Goal: Answer question/provide support: Share knowledge or assist other users

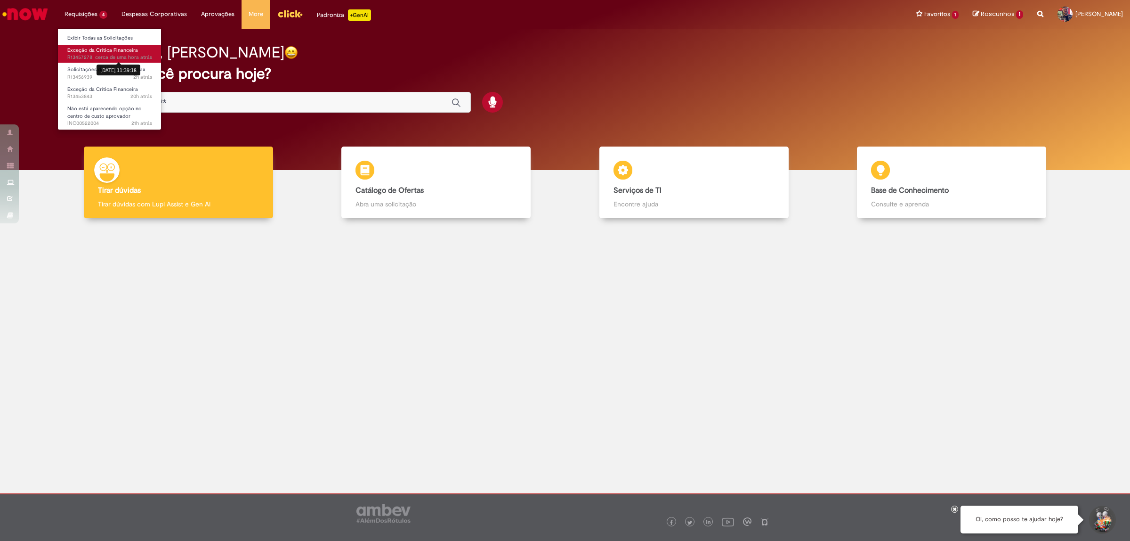
click at [104, 59] on sn-time-ago "cerca de uma hora atrás cerca de uma hora atrás [DATE] 11:39:18" at bounding box center [123, 57] width 57 height 7
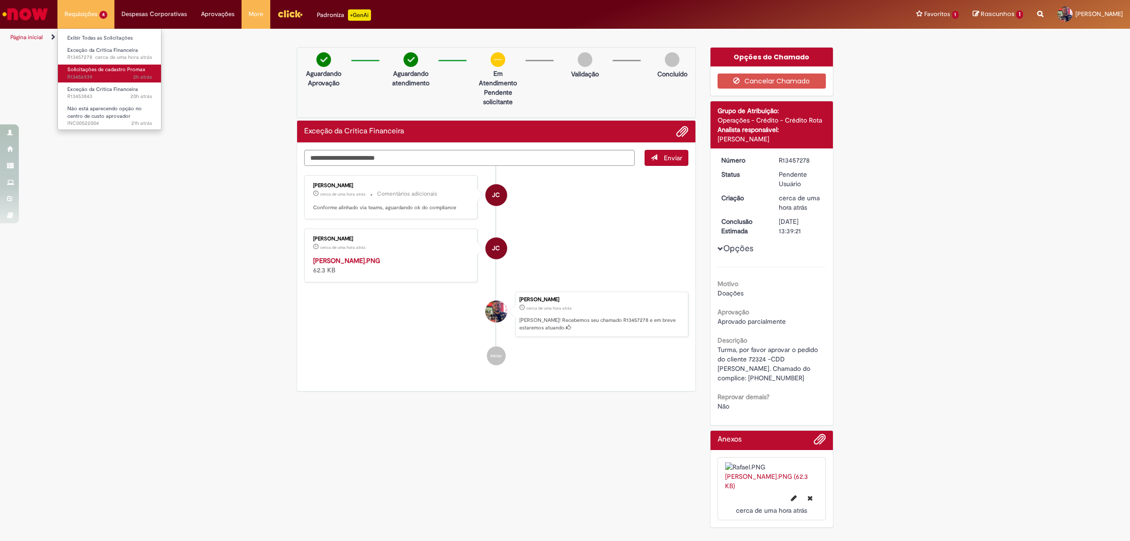
click at [96, 71] on span "Solicitações de cadastro Promax" at bounding box center [106, 69] width 78 height 7
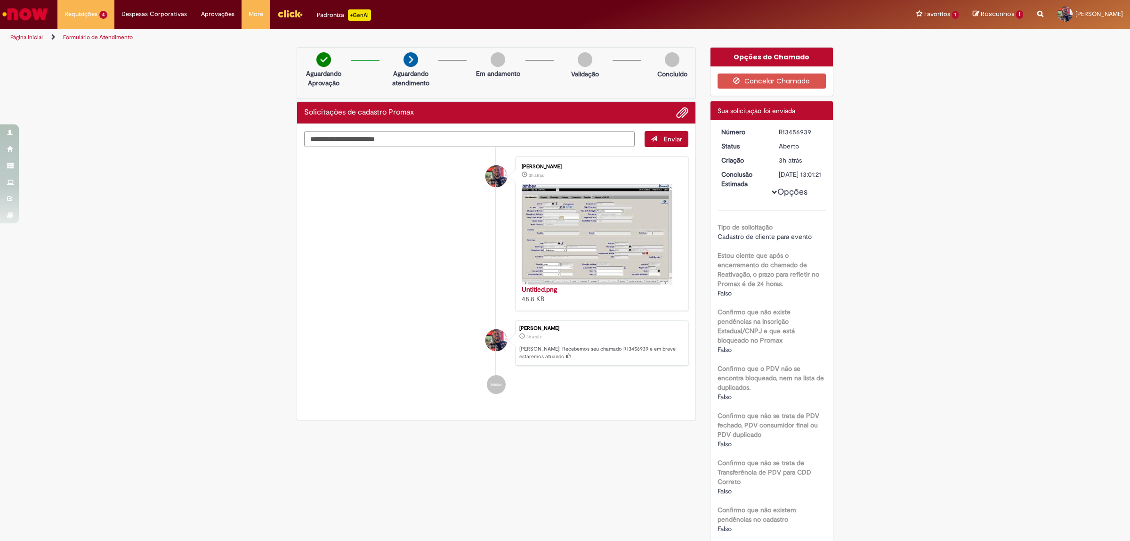
click at [793, 129] on div "R13456939" at bounding box center [801, 131] width 44 height 9
copy div "R13456939"
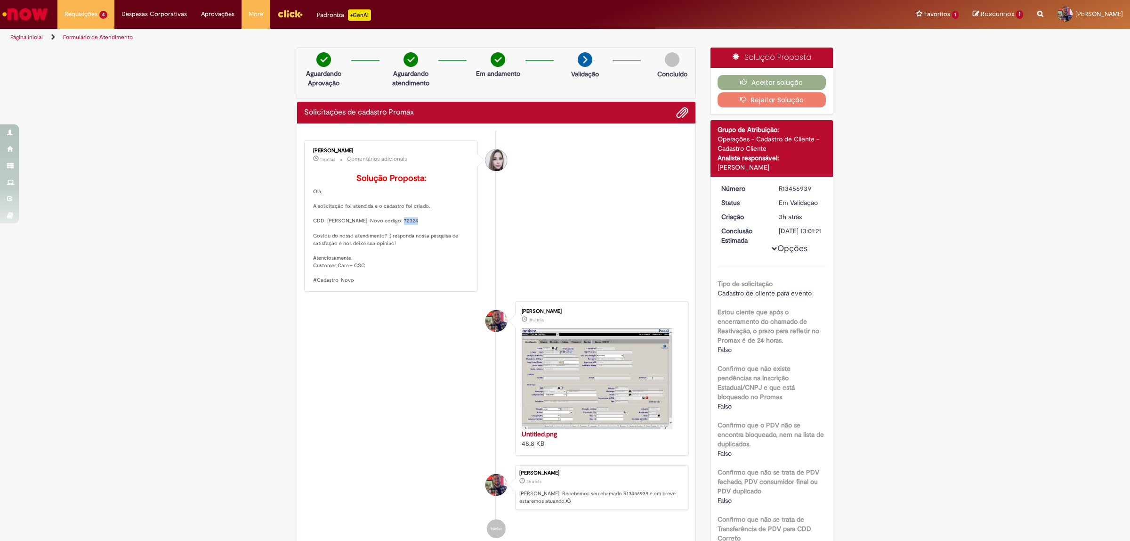
drag, startPoint x: 392, startPoint y: 234, endPoint x: 406, endPoint y: 234, distance: 14.6
click at [406, 234] on p "Solução Proposta: [GEOGRAPHIC_DATA], A solicitação foi atendida e o cadastro fo…" at bounding box center [391, 229] width 157 height 110
copy p "72324"
drag, startPoint x: 960, startPoint y: 286, endPoint x: 952, endPoint y: 257, distance: 30.6
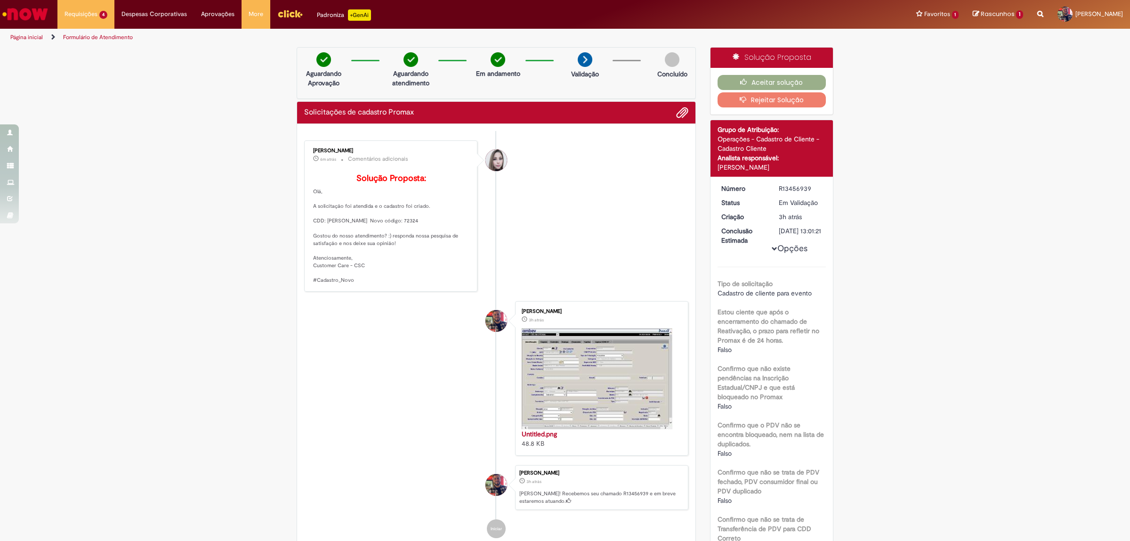
click at [782, 81] on button "Aceitar solução" at bounding box center [772, 82] width 109 height 15
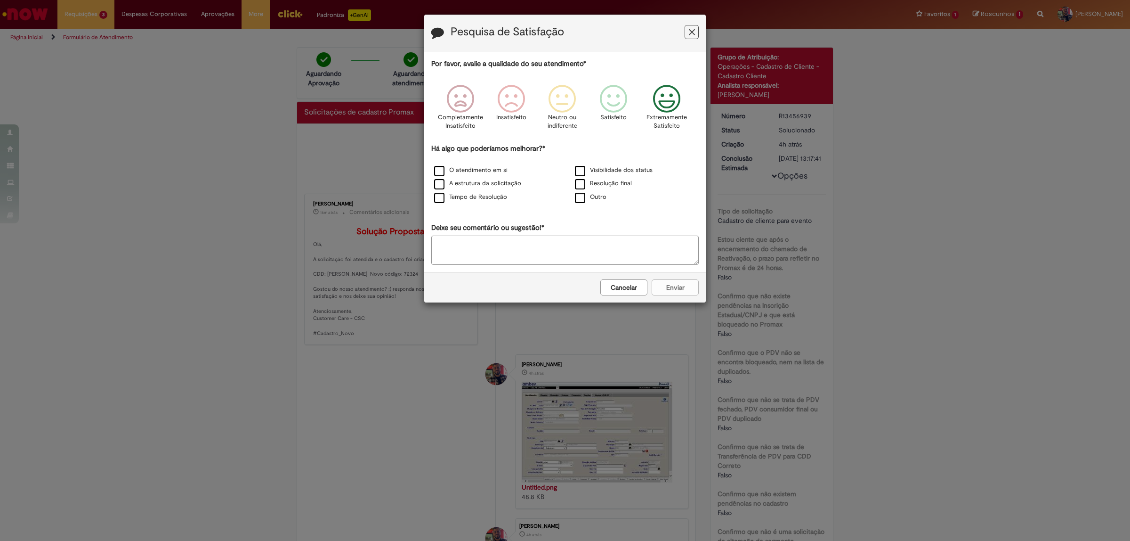
click at [664, 105] on icon "Feedback" at bounding box center [666, 99] width 35 height 28
click at [441, 170] on label "O atendimento em si" at bounding box center [470, 170] width 73 height 9
click at [436, 181] on label "A estrutura da solicitação" at bounding box center [477, 183] width 87 height 9
click at [473, 239] on textarea "Deixe seu comentário ou sugestão!*" at bounding box center [564, 249] width 267 height 29
click at [669, 287] on button "Enviar" at bounding box center [675, 287] width 47 height 16
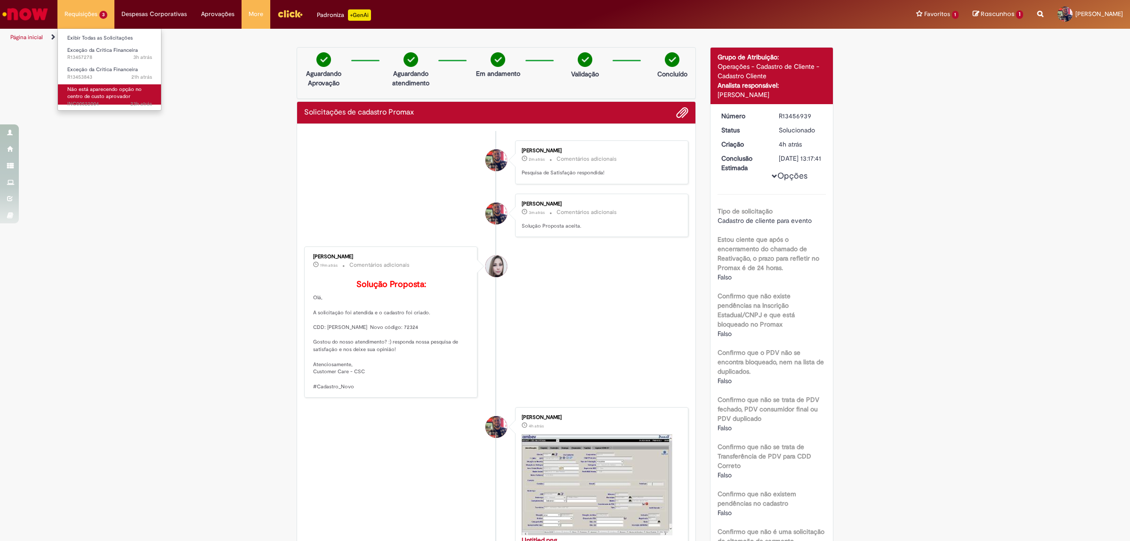
click at [114, 95] on span "Não está aparecendo opção no centro de custo aprovador" at bounding box center [104, 93] width 74 height 15
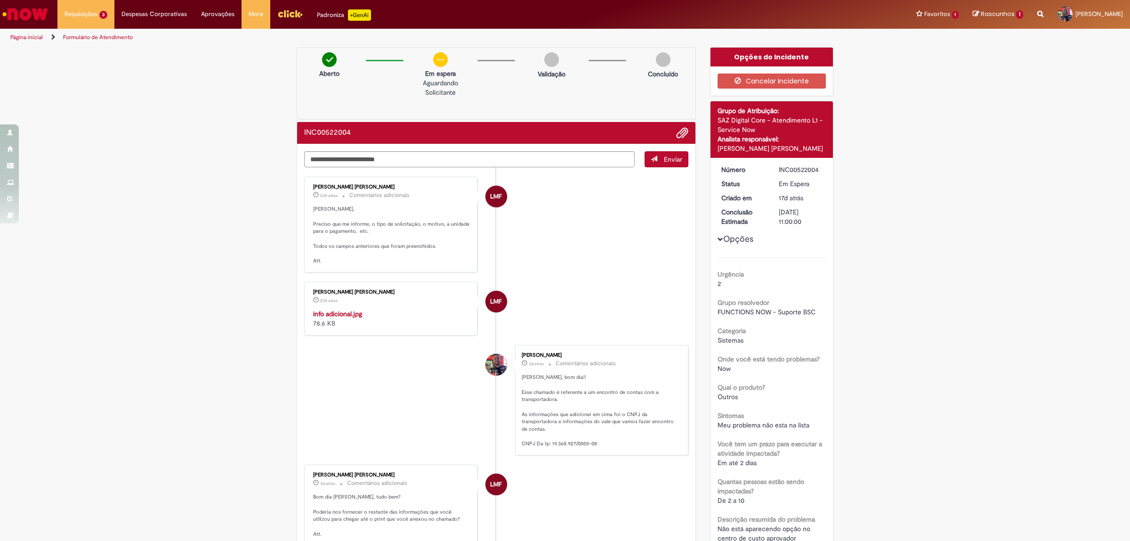
click at [393, 309] on img "Histórico de tíquete" at bounding box center [391, 309] width 157 height 0
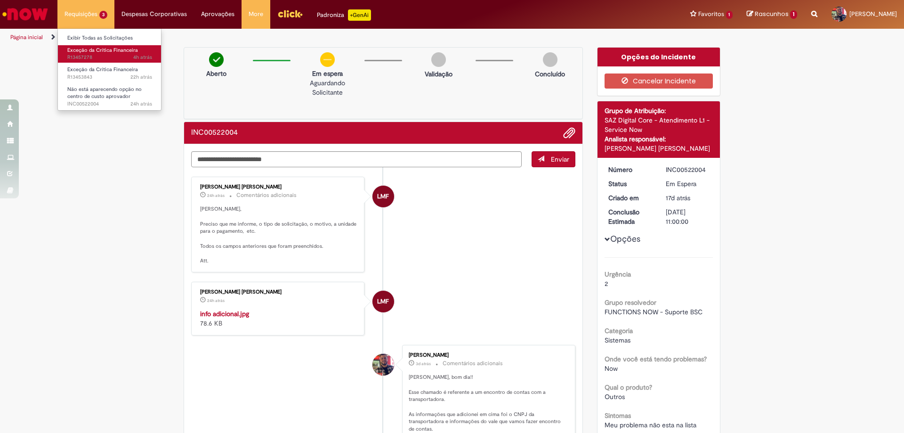
click at [106, 48] on span "Exceção da Crítica Financeira" at bounding box center [102, 50] width 71 height 7
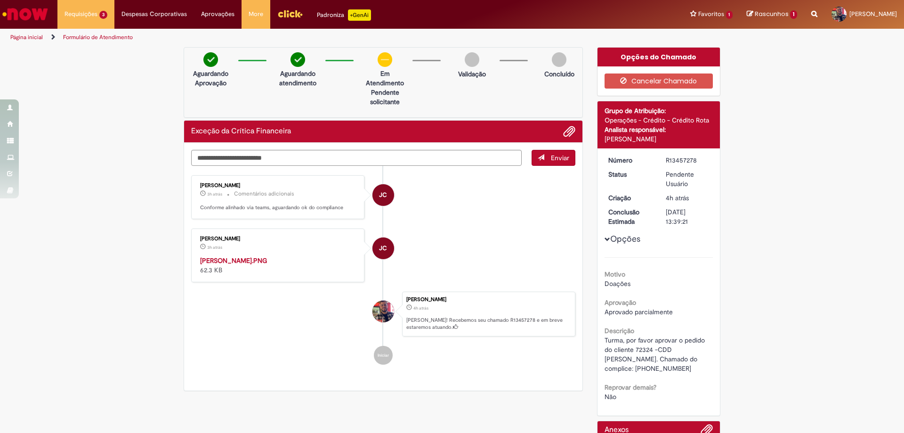
click at [444, 275] on li "JC [PERSON_NAME] 3h atrás 3 horas atrás [PERSON_NAME].PNG 62.3 KB" at bounding box center [383, 255] width 384 height 54
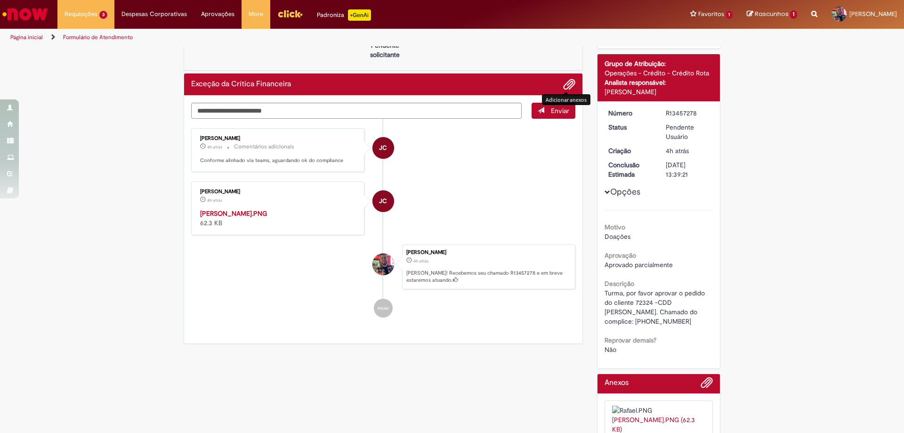
drag, startPoint x: 565, startPoint y: 85, endPoint x: 460, endPoint y: 96, distance: 105.1
click at [565, 86] on span "Adicionar anexos" at bounding box center [569, 84] width 11 height 11
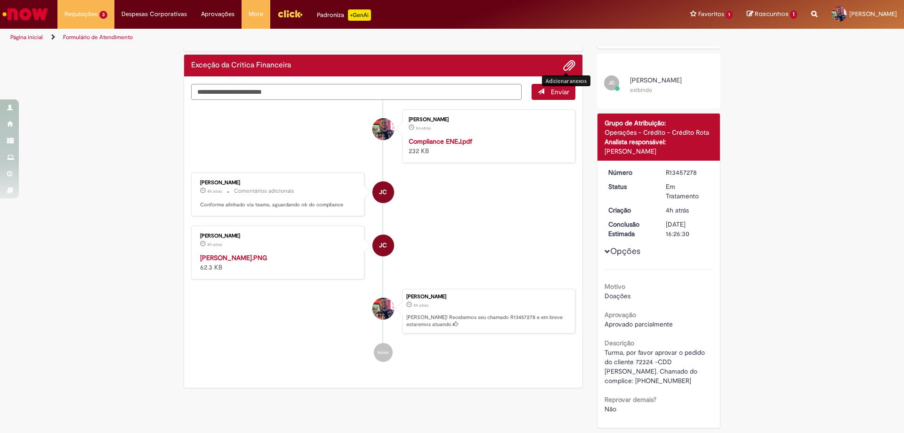
scroll to position [141, 0]
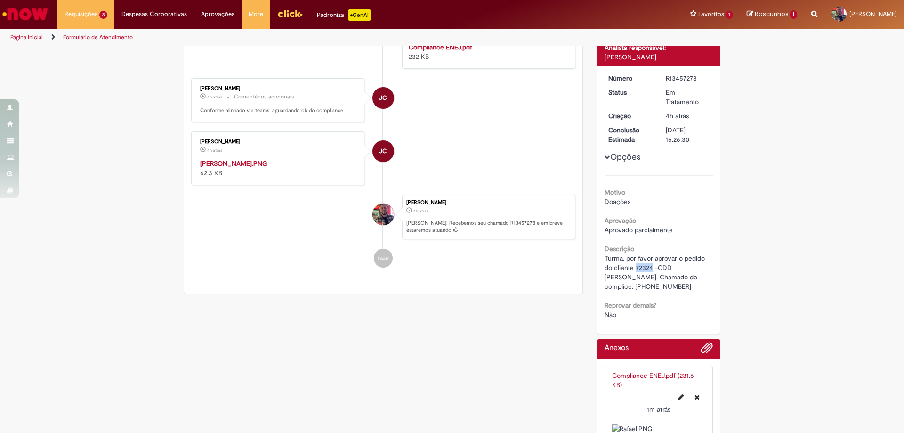
drag, startPoint x: 632, startPoint y: 267, endPoint x: 648, endPoint y: 269, distance: 15.7
click at [648, 269] on span "Turma, por favor aprovar o pedido do cliente 72324 -CDD [PERSON_NAME]. Chamado …" at bounding box center [656, 272] width 102 height 37
copy span "72324"
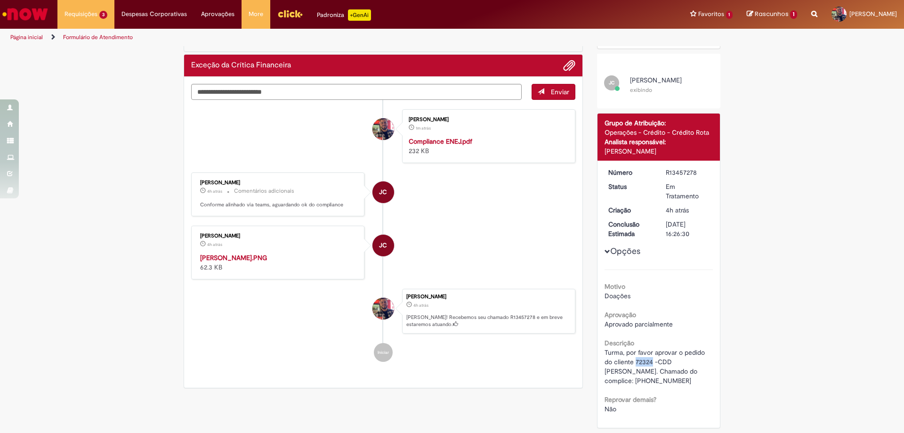
scroll to position [0, 0]
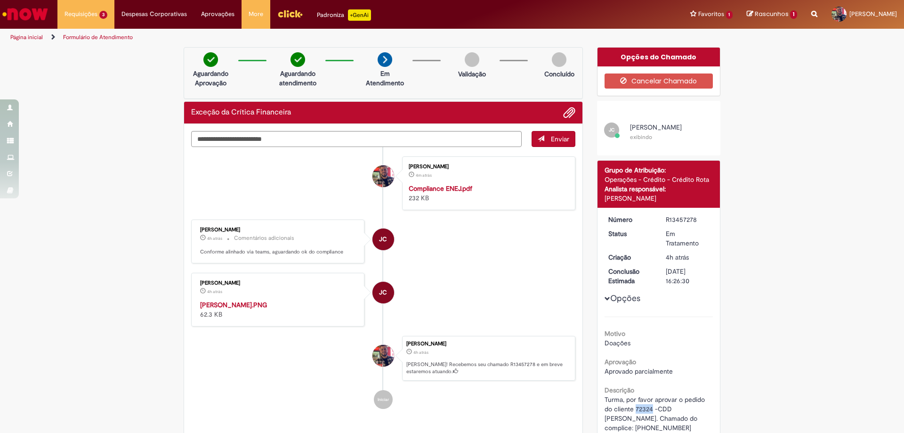
click at [447, 188] on strong "Compliance ENEJ.pdf" at bounding box center [441, 188] width 64 height 8
